Goal: Task Accomplishment & Management: Manage account settings

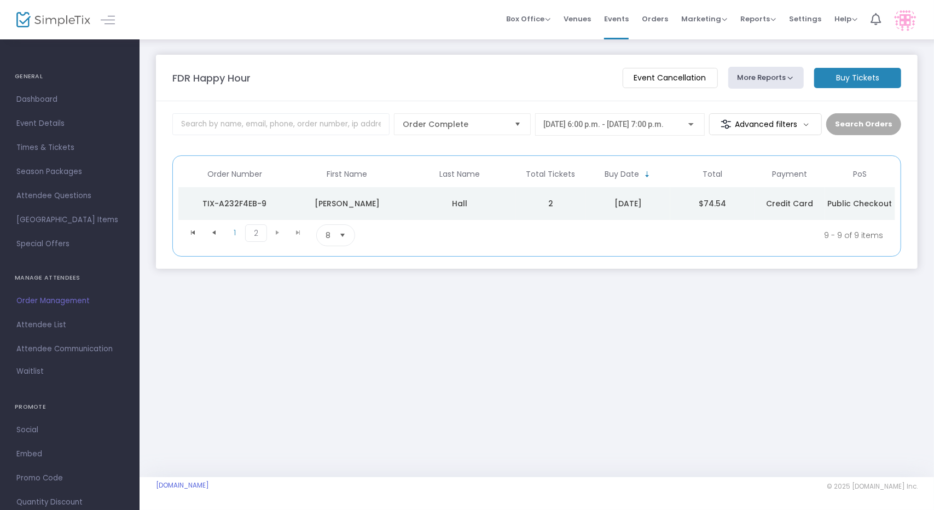
click at [651, 131] on div "[DATE] 6:00 p.m. - [DATE] 7:00 p.m." at bounding box center [620, 122] width 152 height 20
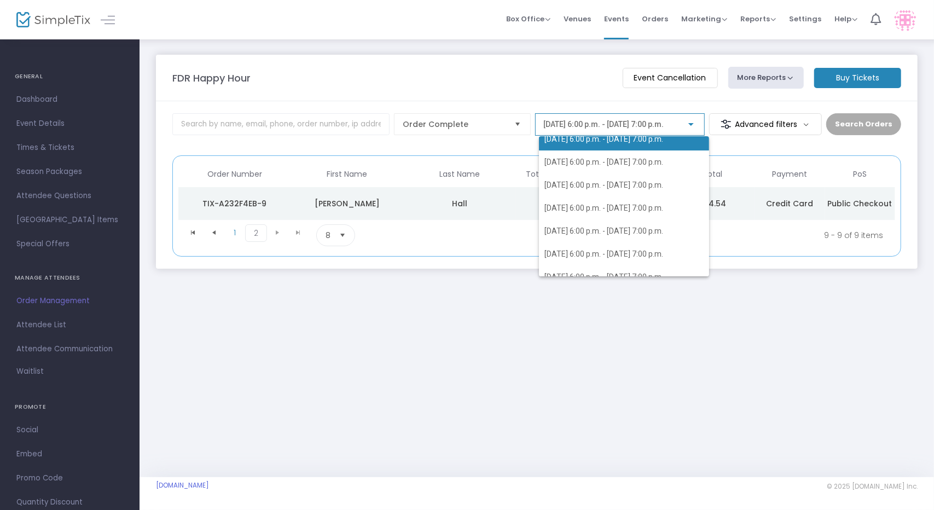
scroll to position [113, 0]
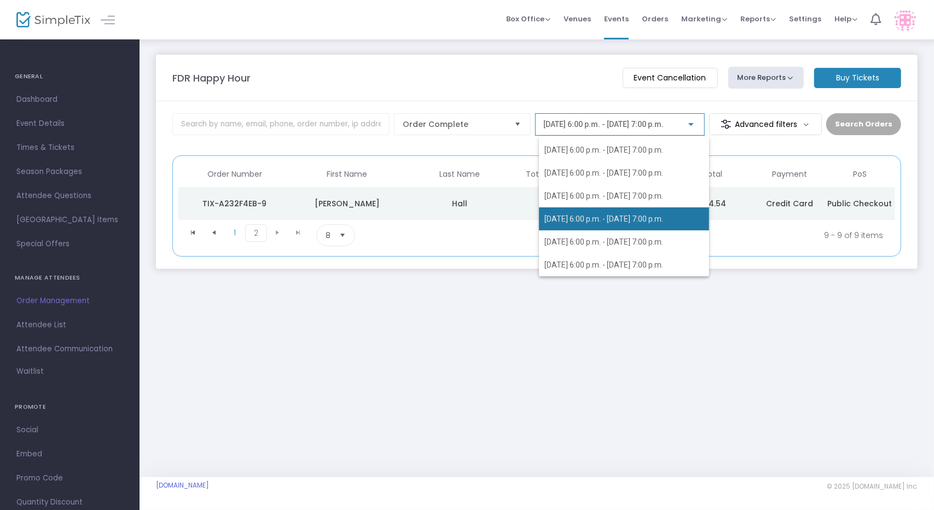
click at [645, 221] on span "[DATE] 6:00 p.m. - [DATE] 7:00 p.m." at bounding box center [603, 218] width 119 height 9
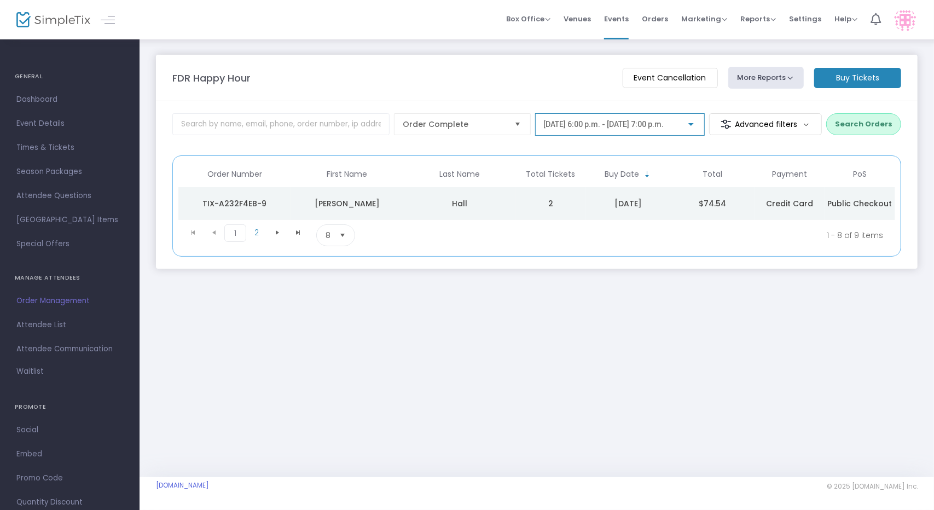
click at [631, 248] on kendo-pager "1 2 1 2 1 - 8 of 9 items 8 items per page" at bounding box center [536, 235] width 716 height 31
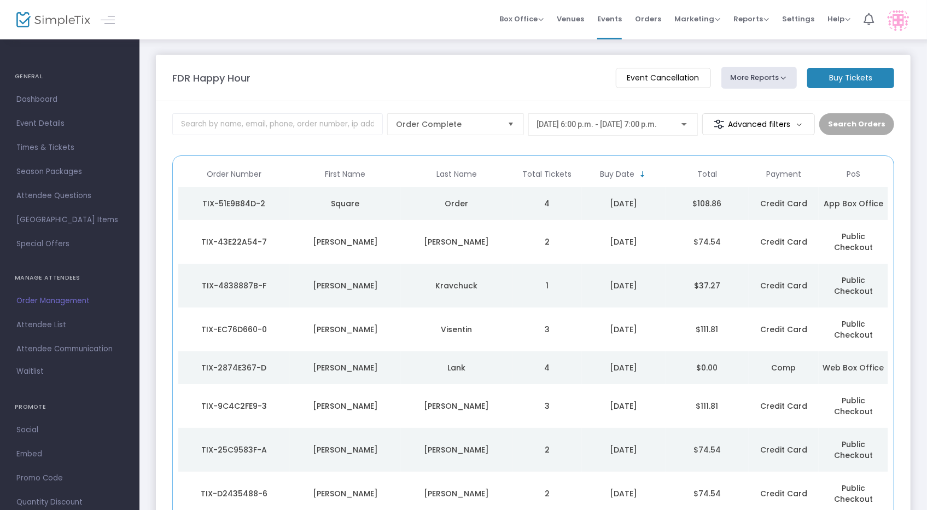
click at [624, 119] on div "[DATE] 6:00 p.m. - [DATE] 7:00 p.m." at bounding box center [613, 122] width 152 height 20
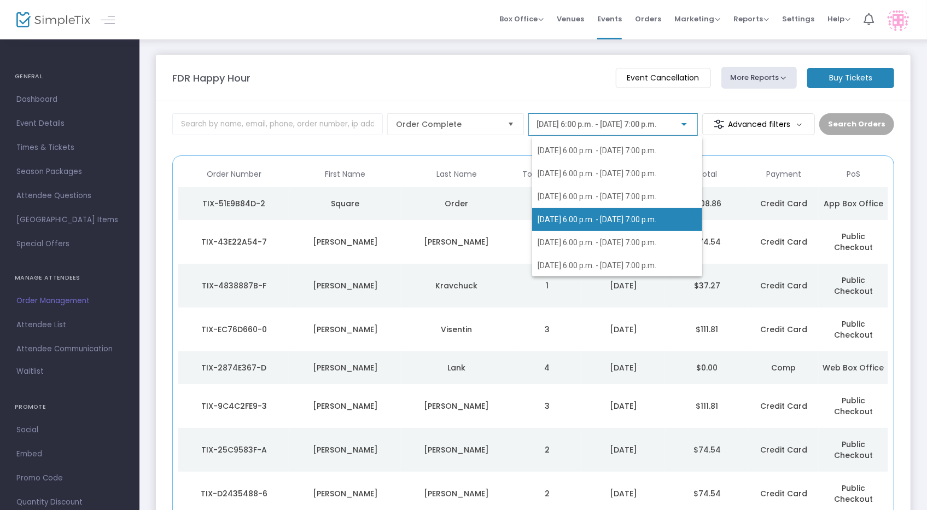
scroll to position [113, 0]
click at [636, 224] on span "[DATE] 6:00 p.m. - [DATE] 7:00 p.m." at bounding box center [617, 218] width 159 height 23
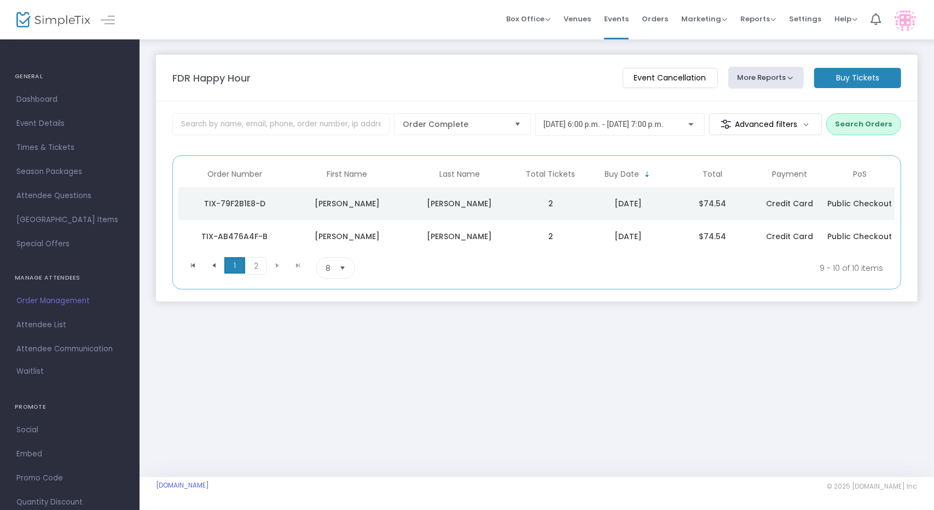
click at [233, 261] on span "1" at bounding box center [234, 265] width 21 height 16
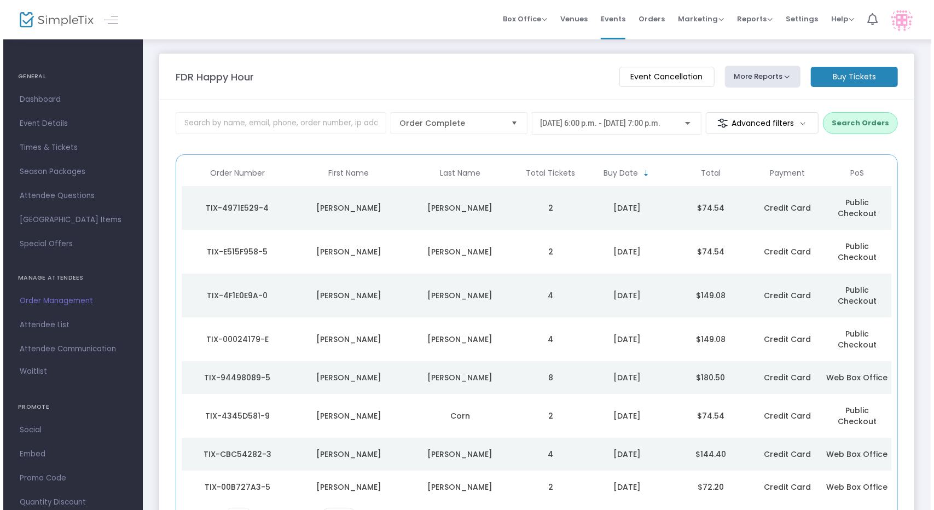
scroll to position [0, 0]
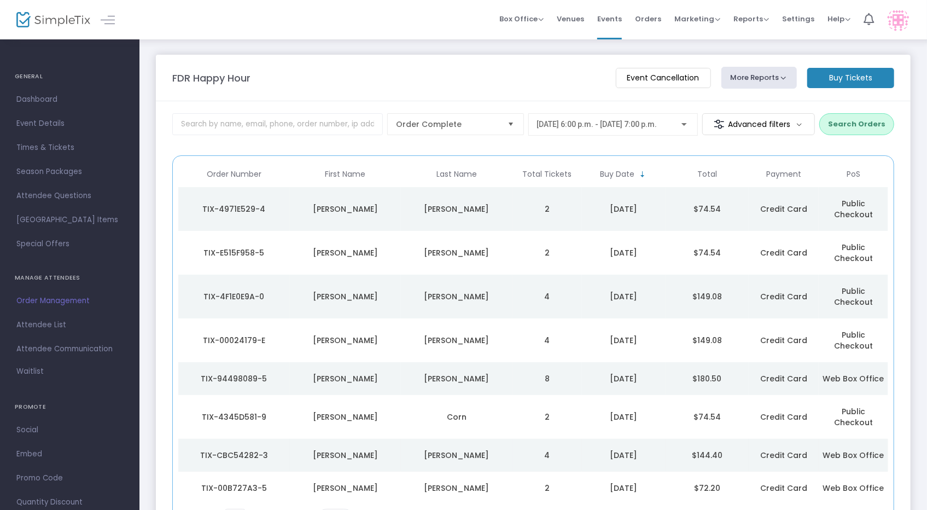
click at [512, 439] on td "4" at bounding box center [546, 455] width 69 height 33
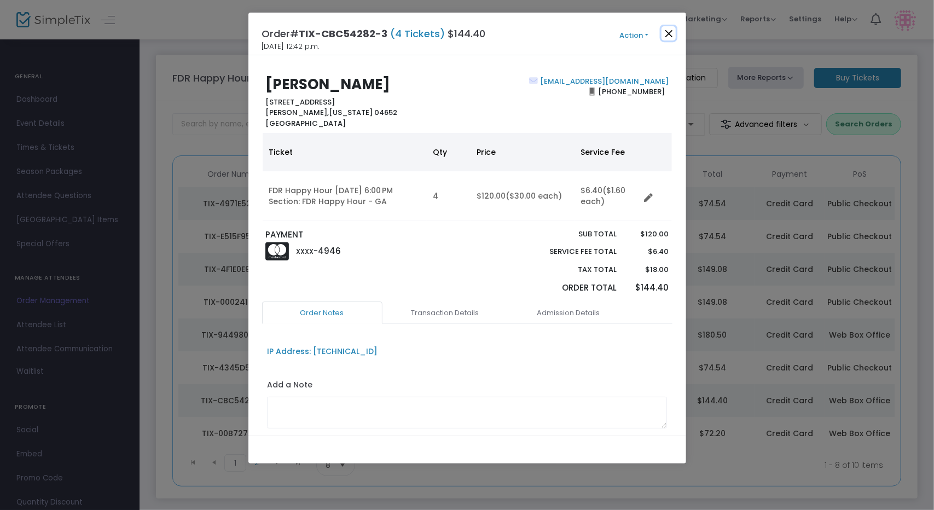
click at [670, 33] on button "Close" at bounding box center [668, 33] width 14 height 14
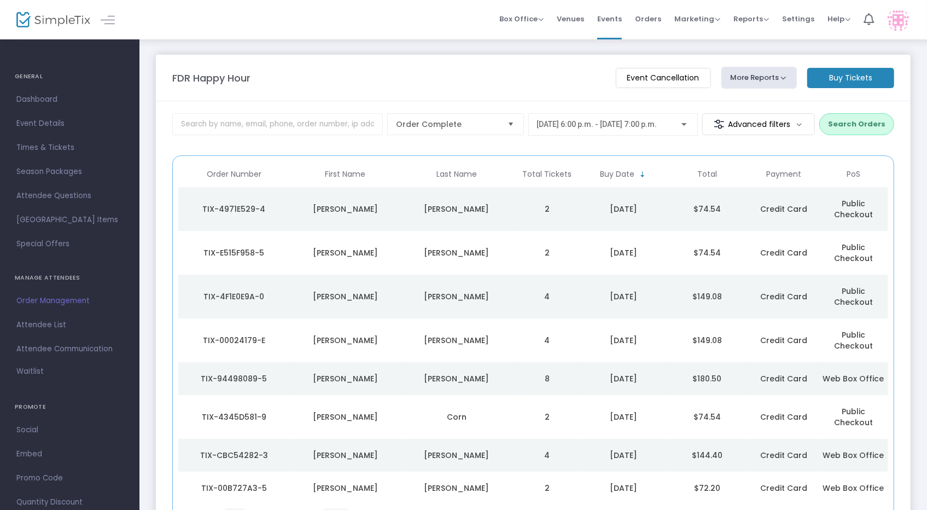
click at [500, 373] on div "Theriault" at bounding box center [457, 378] width 106 height 11
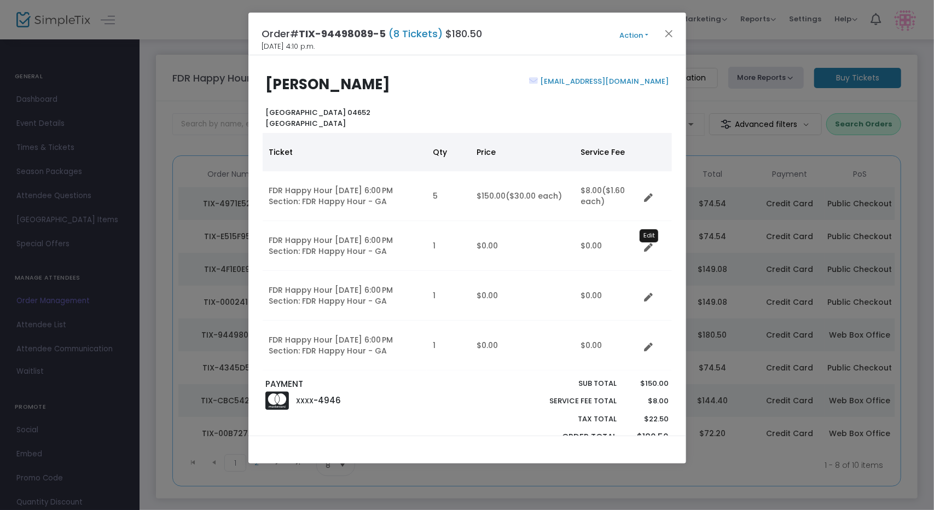
click at [645, 248] on icon "Data table" at bounding box center [648, 247] width 9 height 9
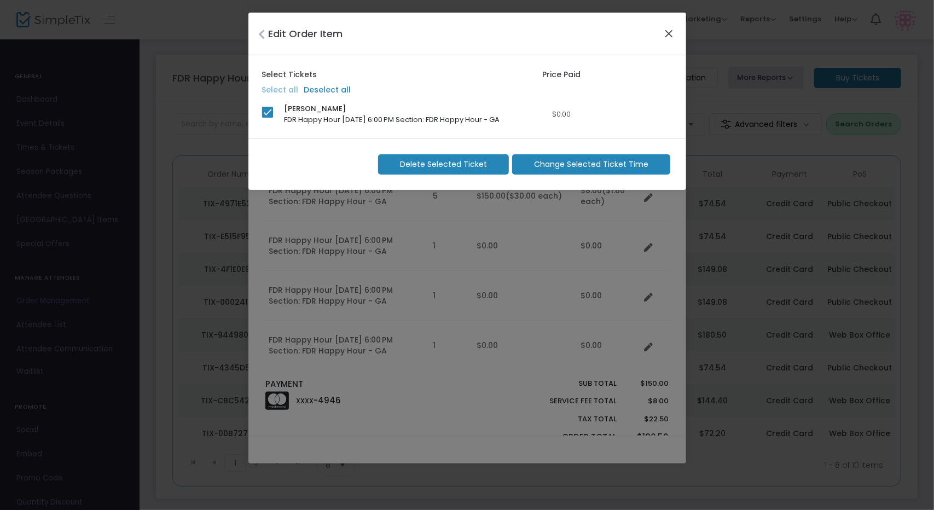
click at [663, 36] on button "Close" at bounding box center [668, 33] width 14 height 14
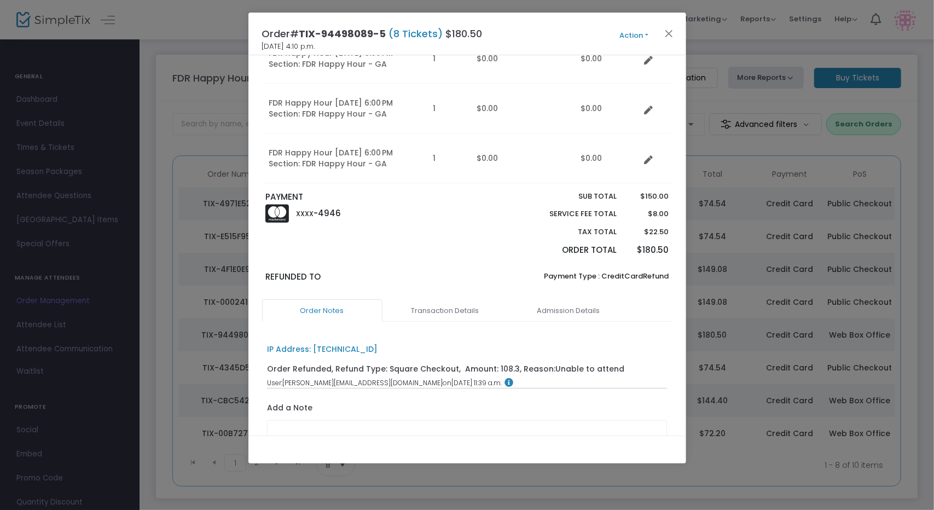
scroll to position [114, 0]
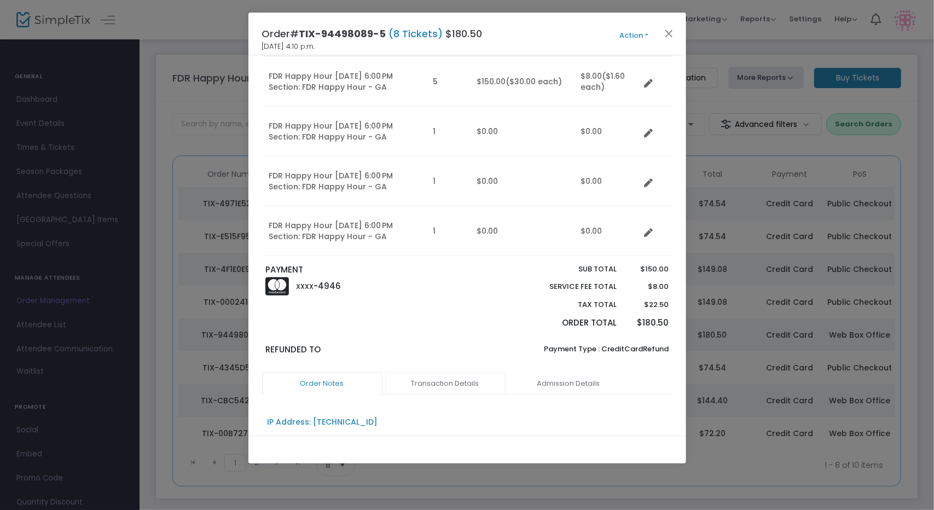
click at [475, 383] on link "Transaction Details" at bounding box center [445, 383] width 120 height 23
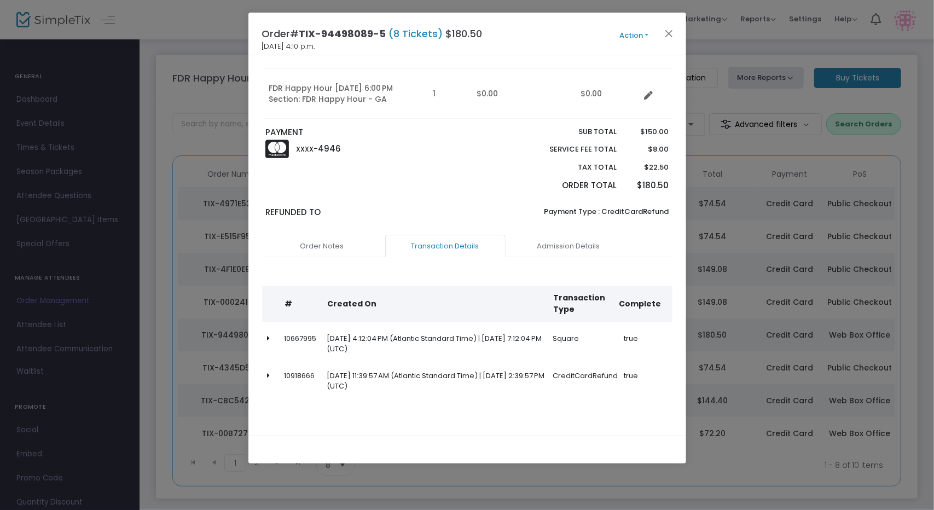
scroll to position [255, 0]
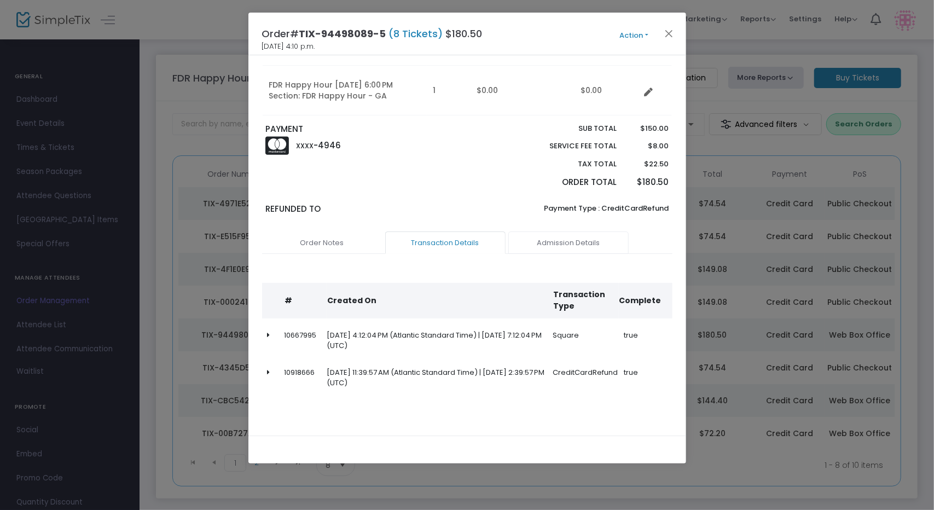
click at [560, 241] on link "Admission Details" at bounding box center [568, 242] width 120 height 23
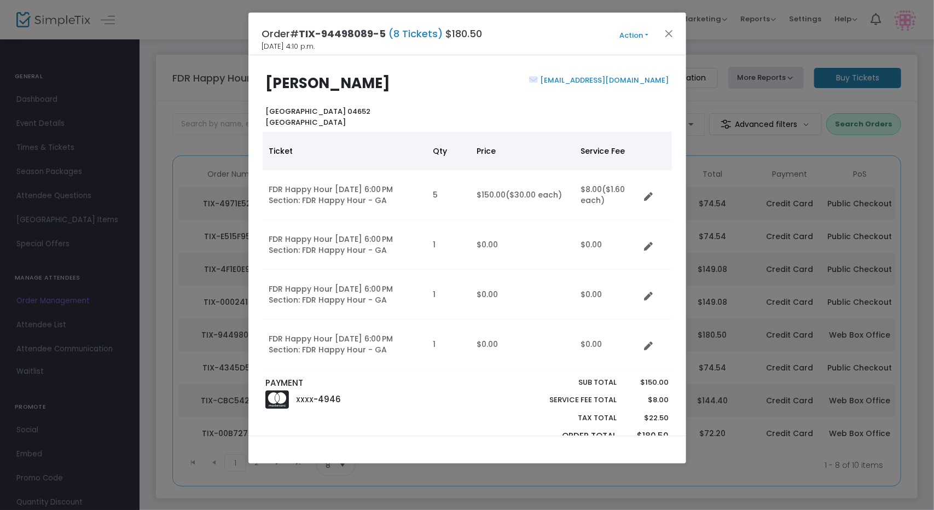
scroll to position [0, 0]
click at [631, 37] on button "Action" at bounding box center [634, 36] width 66 height 12
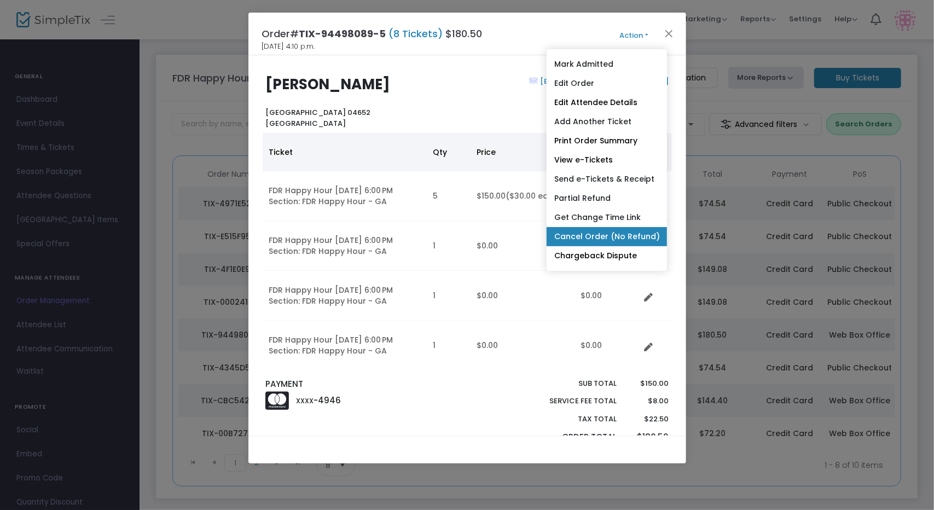
click at [617, 232] on link "Cancel Order (No Refund)" at bounding box center [606, 236] width 120 height 19
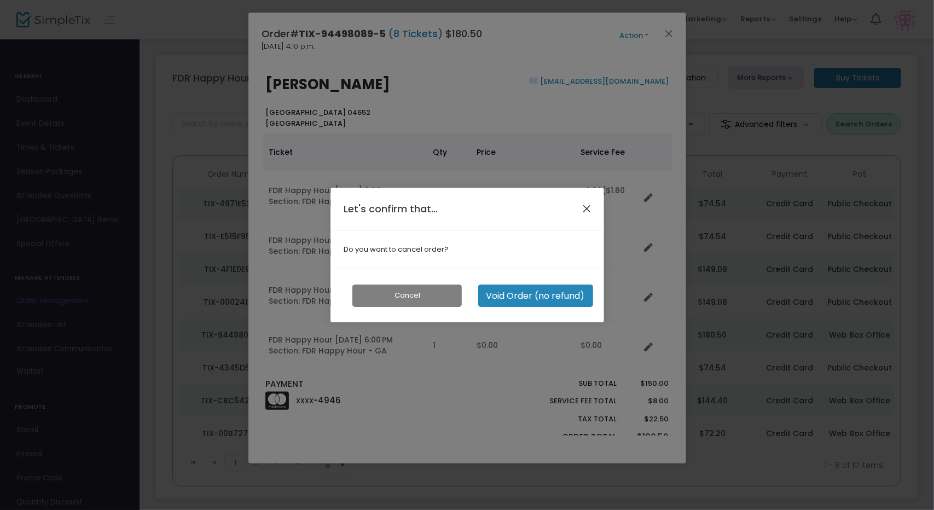
click at [588, 209] on button "Close" at bounding box center [586, 208] width 14 height 14
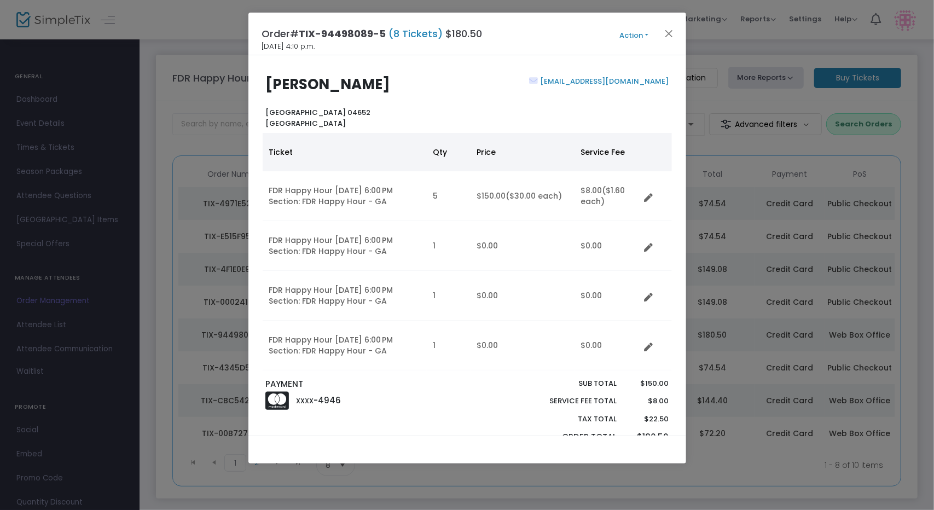
click at [622, 33] on button "Action" at bounding box center [634, 36] width 66 height 12
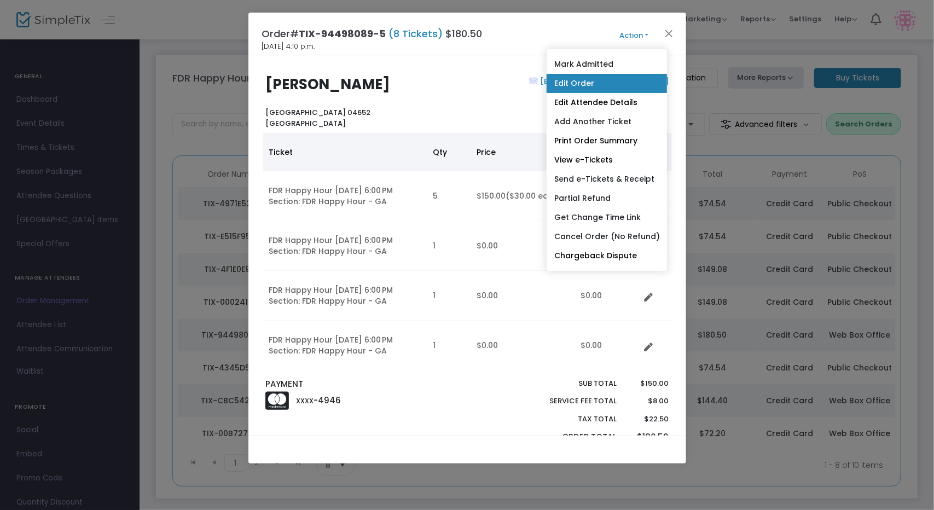
click at [607, 78] on link "Edit Order" at bounding box center [606, 83] width 120 height 19
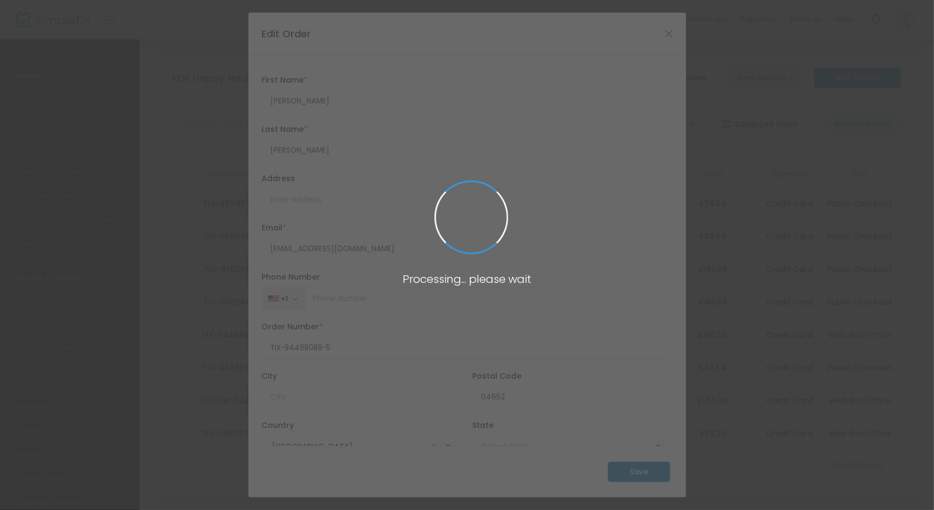
type input "New Brunswick"
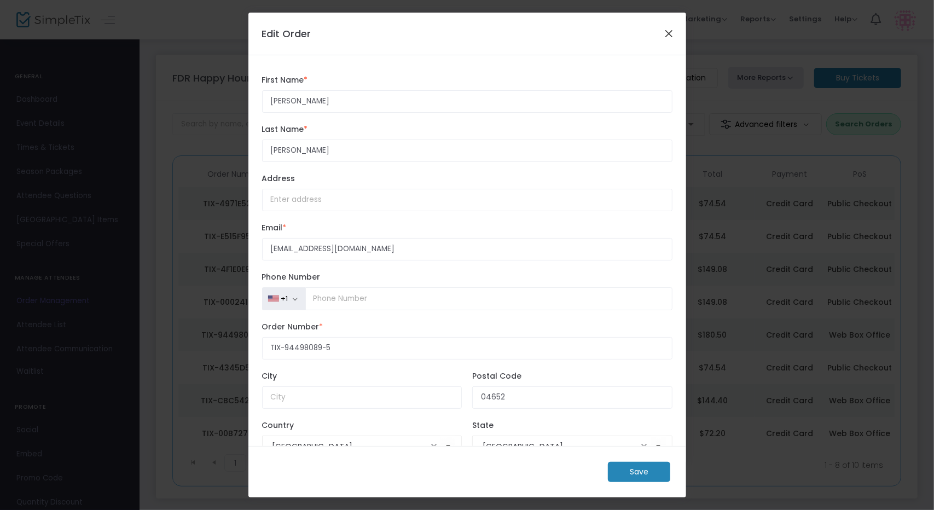
click at [668, 29] on button "Close" at bounding box center [668, 33] width 14 height 14
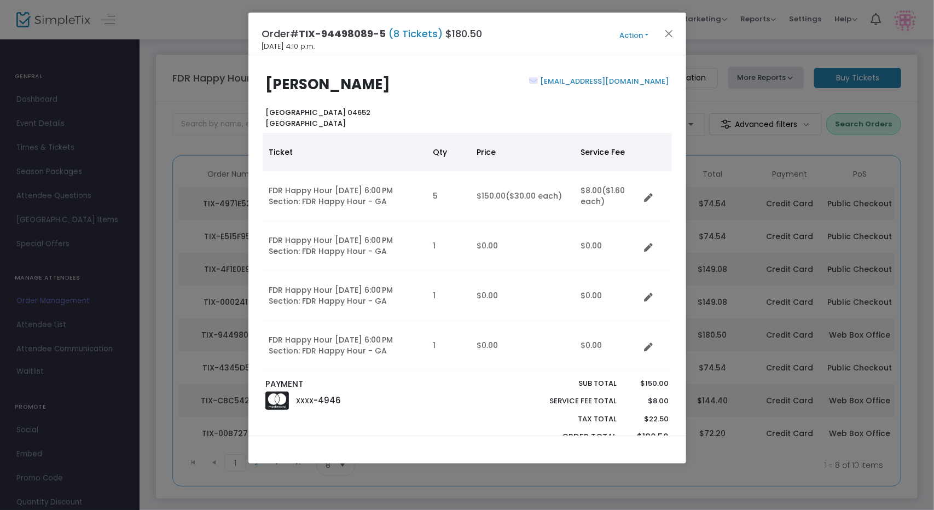
click at [636, 40] on button "Action" at bounding box center [634, 36] width 66 height 12
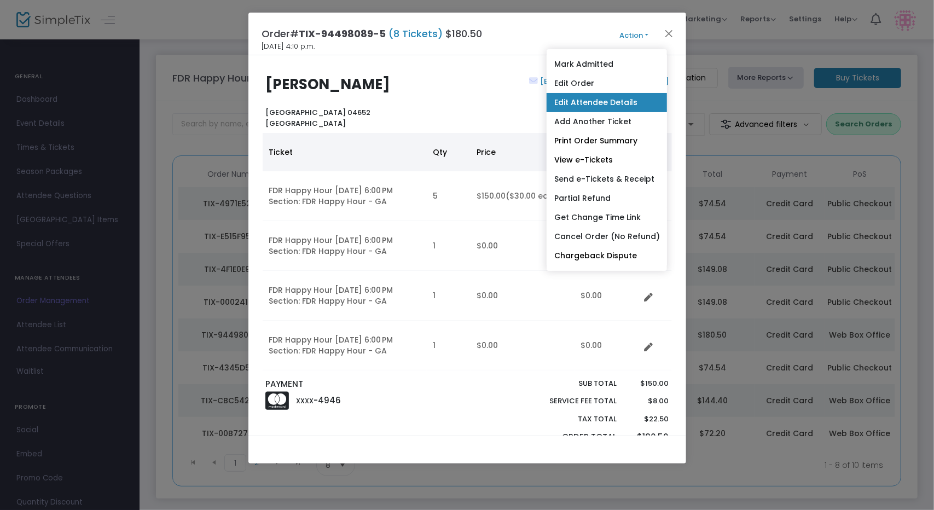
click at [621, 104] on link "Edit Attendee Details" at bounding box center [606, 102] width 120 height 19
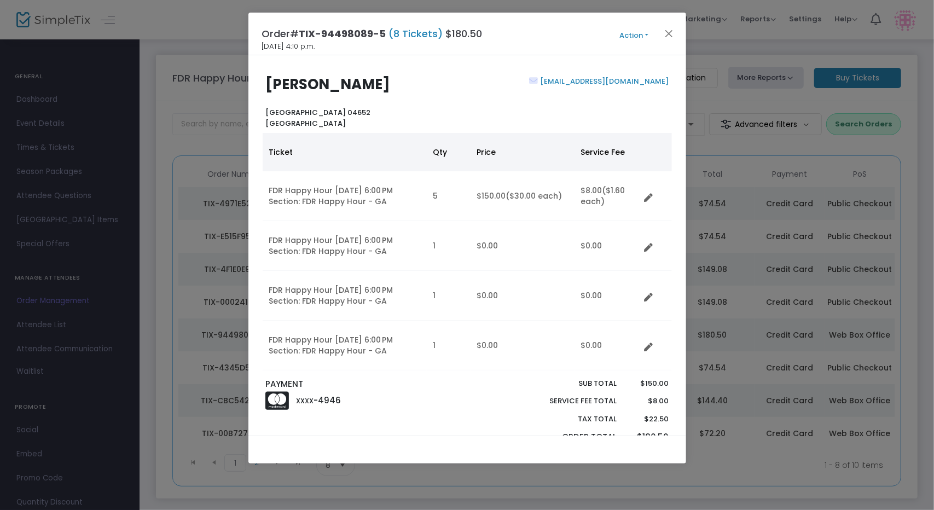
click at [634, 34] on button "Action" at bounding box center [634, 36] width 66 height 12
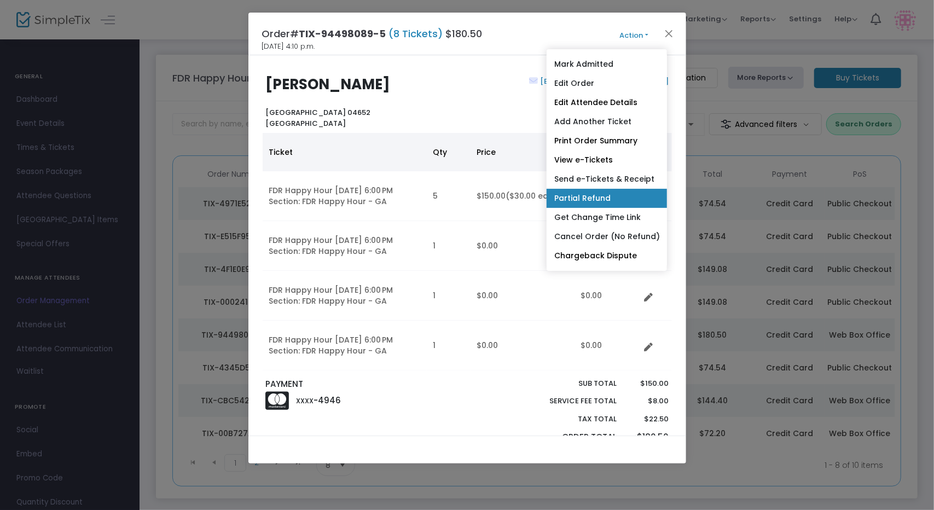
click at [610, 195] on link "Partial Refund" at bounding box center [606, 198] width 120 height 19
radio input "true"
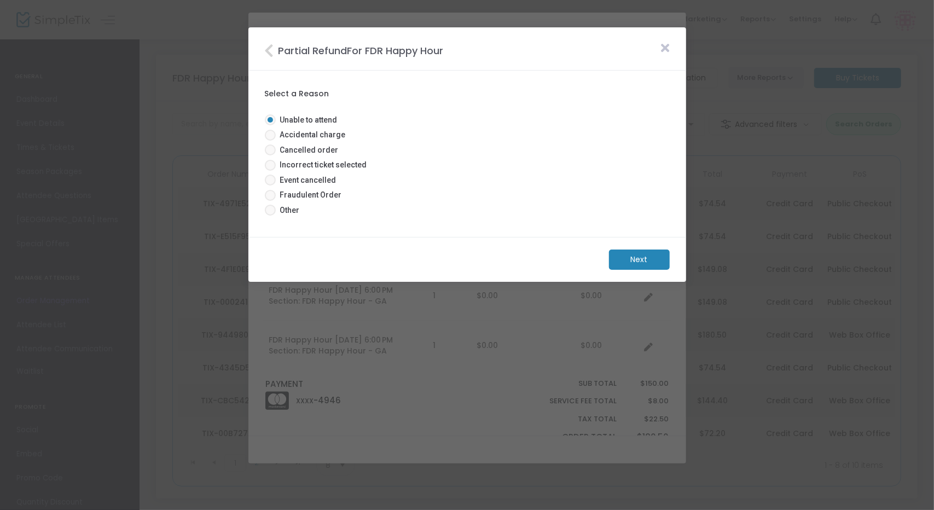
click at [634, 255] on m-button "Next" at bounding box center [639, 259] width 61 height 20
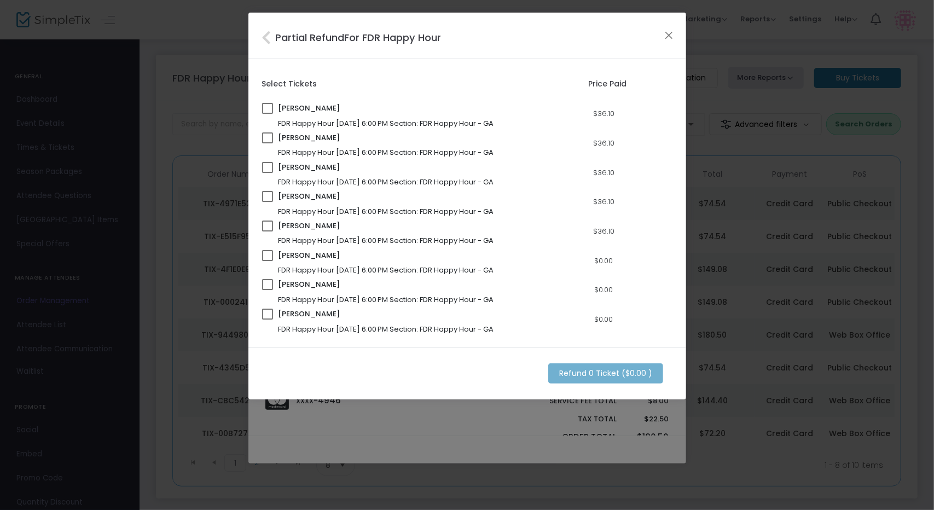
click at [269, 256] on span at bounding box center [267, 255] width 11 height 11
click at [267, 261] on input "checkbox" at bounding box center [267, 261] width 1 height 1
checkbox input "true"
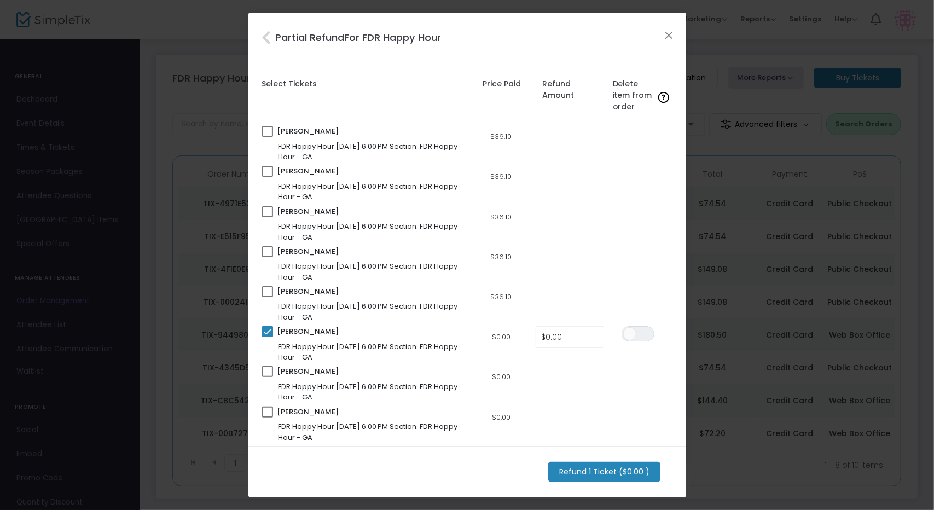
scroll to position [9, 0]
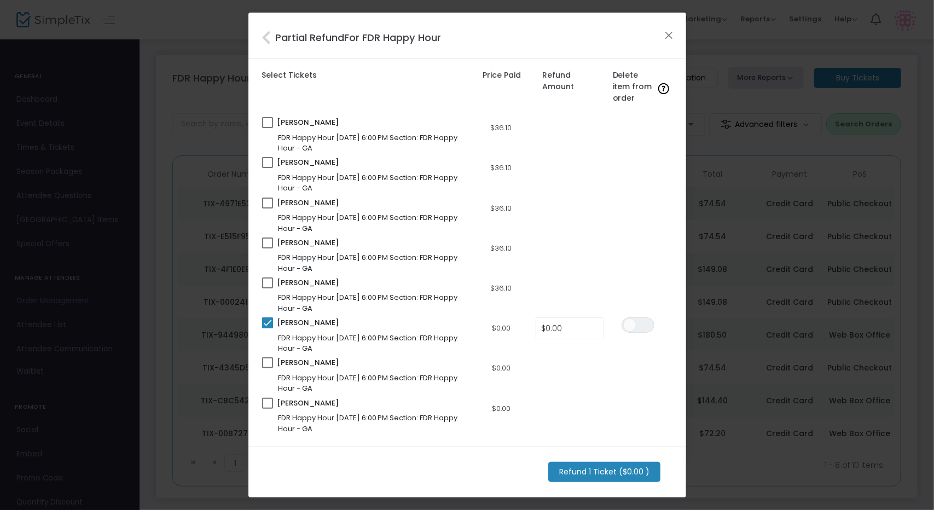
click at [268, 364] on span at bounding box center [267, 362] width 11 height 11
click at [267, 368] on input "checkbox" at bounding box center [267, 368] width 1 height 1
checkbox input "true"
click at [271, 404] on span at bounding box center [267, 403] width 11 height 11
click at [267, 409] on input "checkbox" at bounding box center [267, 409] width 1 height 1
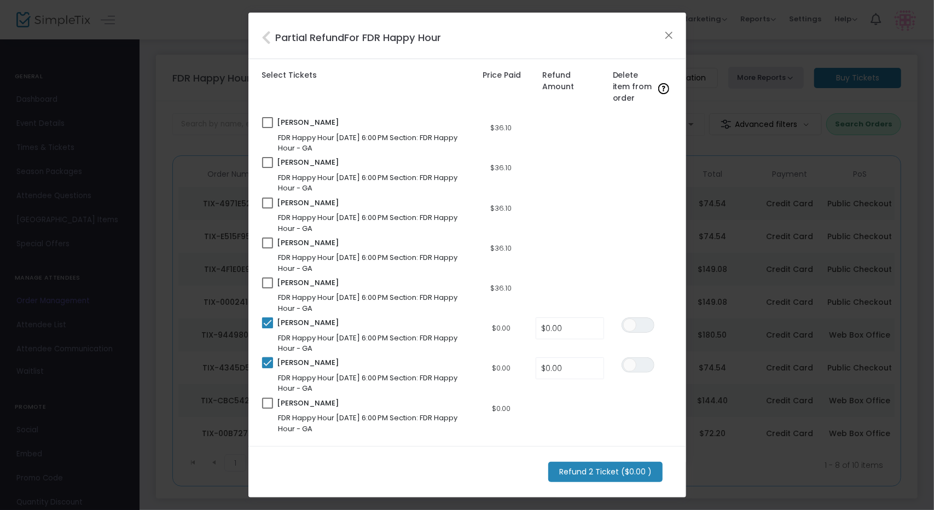
checkbox input "true"
click at [640, 321] on span "ON OFF" at bounding box center [637, 324] width 33 height 15
click at [644, 364] on span "ON OFF" at bounding box center [637, 364] width 33 height 15
click at [639, 401] on span "ON OFF" at bounding box center [637, 405] width 33 height 15
click at [622, 470] on m-button "Refund 3 Ticket ($0.00 )" at bounding box center [605, 472] width 114 height 20
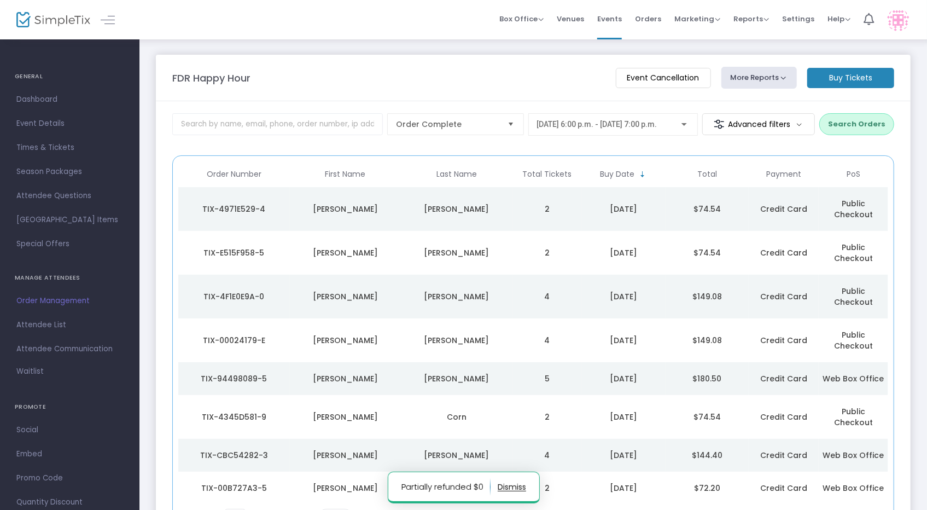
click at [515, 491] on button "button" at bounding box center [512, 487] width 28 height 18
click at [621, 22] on span "Events" at bounding box center [609, 19] width 25 height 28
